Goal: Communication & Community: Answer question/provide support

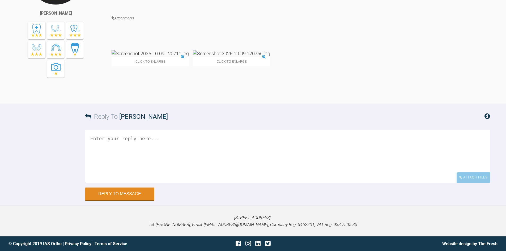
scroll to position [3163, 0]
drag, startPoint x: 226, startPoint y: 35, endPoint x: 441, endPoint y: 43, distance: 214.4
drag, startPoint x: 134, startPoint y: 50, endPoint x: 282, endPoint y: 58, distance: 149.1
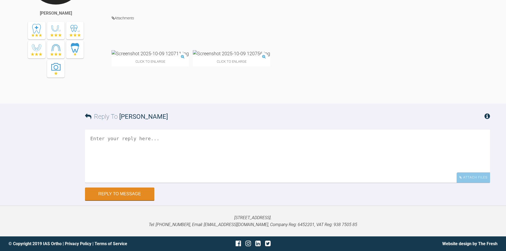
click at [166, 163] on textarea at bounding box center [287, 156] width 405 height 53
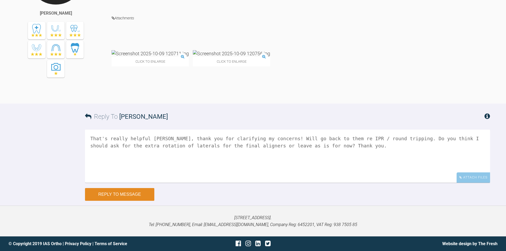
type textarea "That's really helpful [PERSON_NAME], thank you for clarifying my concerns! Will…"
click at [138, 192] on button "Reply to Message" at bounding box center [119, 194] width 69 height 13
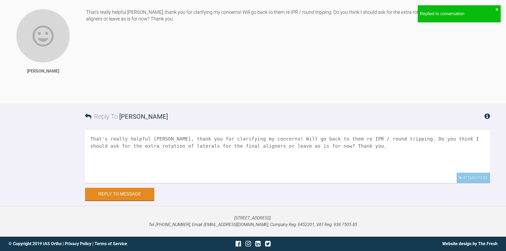
scroll to position [3586, 0]
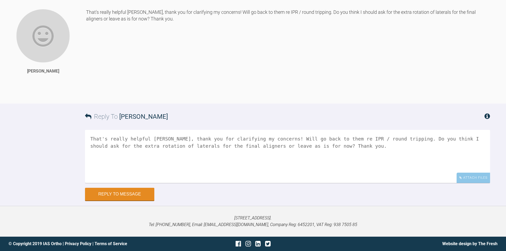
click at [143, 161] on textarea "That's really helpful [PERSON_NAME], thank you for clarifying my concerns! Will…" at bounding box center [287, 156] width 405 height 53
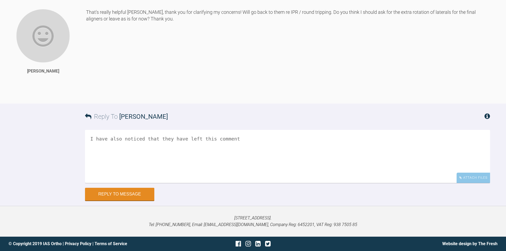
paste textarea "Please note that the IPR was calculated by software default. Unfortunately, we …"
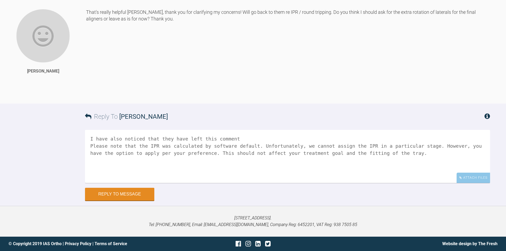
click at [91, 146] on textarea "I have also noticed that they have left this comment Please note that the IPR w…" at bounding box center [287, 156] width 405 height 53
drag, startPoint x: 394, startPoint y: 156, endPoint x: 393, endPoint y: 153, distance: 3.5
click at [393, 156] on textarea "I have also noticed that they have left this comment "Please note that the IPR …" at bounding box center [287, 156] width 405 height 53
click at [381, 133] on textarea "I have also noticed that they have left this comment "Please note that the IPR …" at bounding box center [287, 156] width 405 height 53
click at [421, 153] on textarea "I have also noticed that they have left this comment: "Please note that the IPR…" at bounding box center [287, 156] width 405 height 53
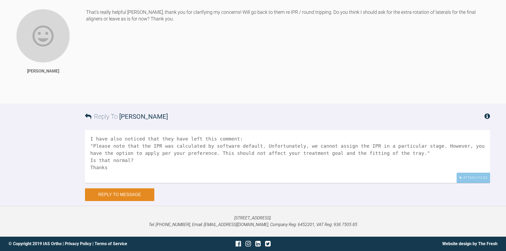
type textarea "I have also noticed that they have left this comment: "Please note that the IPR…"
click at [124, 195] on button "Reply to Message" at bounding box center [119, 194] width 69 height 13
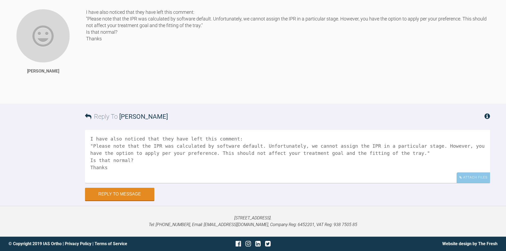
scroll to position [3572, 0]
